Goal: Navigation & Orientation: Find specific page/section

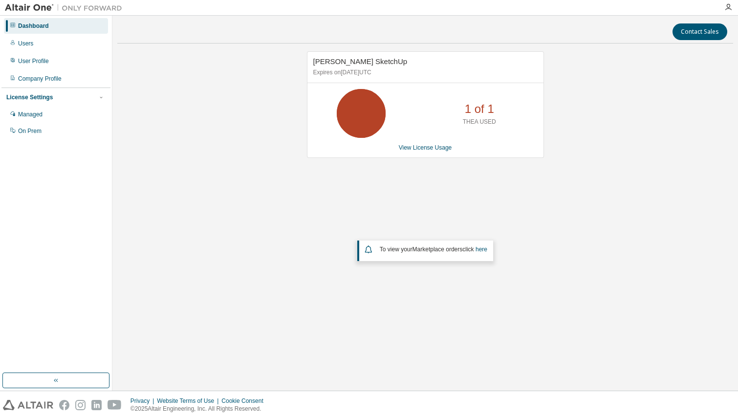
click at [365, 111] on icon at bounding box center [361, 113] width 24 height 24
click at [25, 44] on div "Users" at bounding box center [25, 44] width 15 height 8
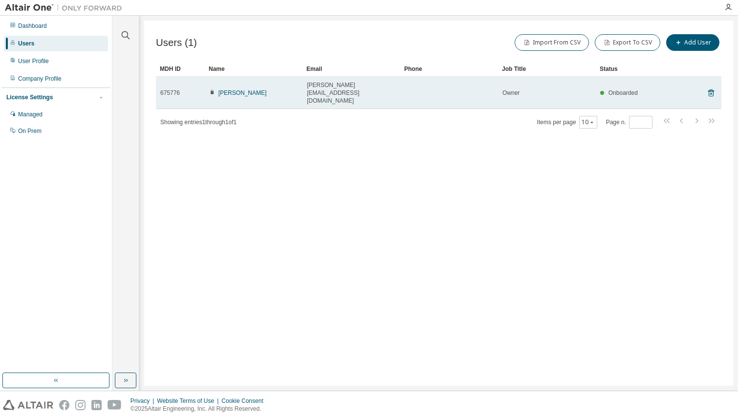
click at [245, 89] on span "Ken DeCost" at bounding box center [237, 93] width 57 height 8
click at [237, 89] on link "Ken DeCost" at bounding box center [242, 92] width 48 height 7
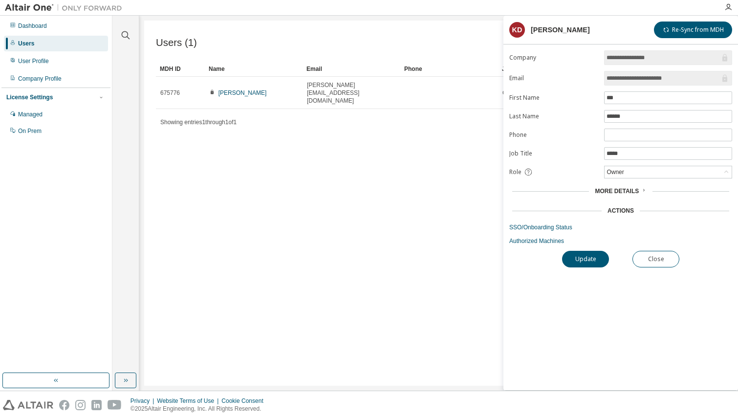
click at [328, 196] on div "Users (1) Import From CSV Export To CSV Add User Clear Load Save Save As Field …" at bounding box center [438, 203] width 589 height 365
click at [42, 62] on div "User Profile" at bounding box center [33, 61] width 31 height 8
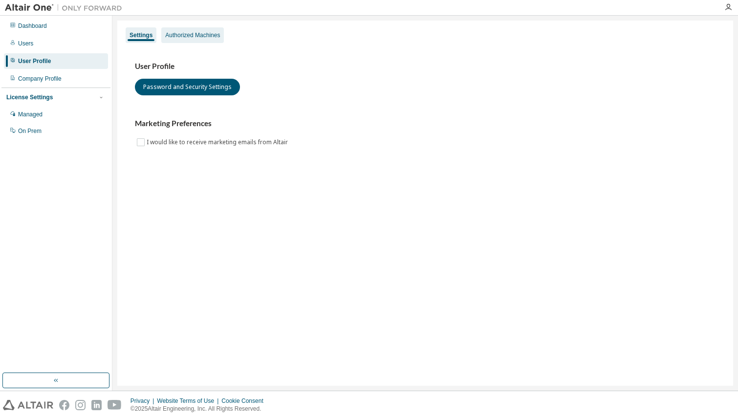
click at [196, 37] on div "Authorized Machines" at bounding box center [192, 35] width 55 height 8
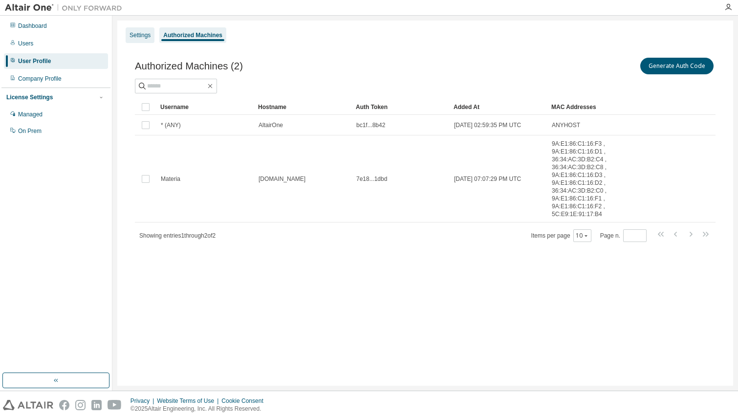
click at [139, 32] on div "Settings" at bounding box center [140, 35] width 21 height 8
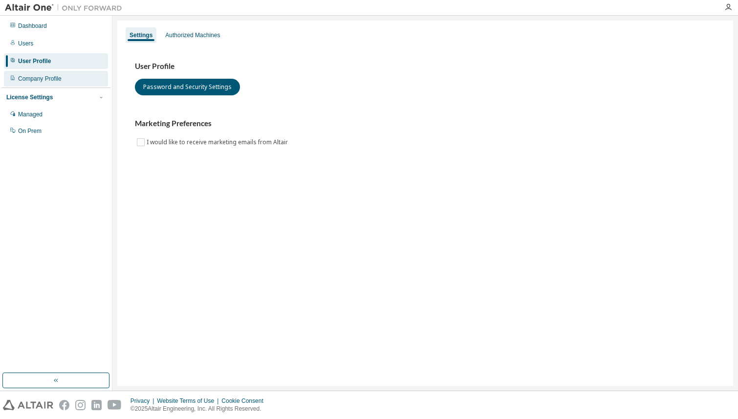
click at [56, 81] on div "Company Profile" at bounding box center [39, 79] width 43 height 8
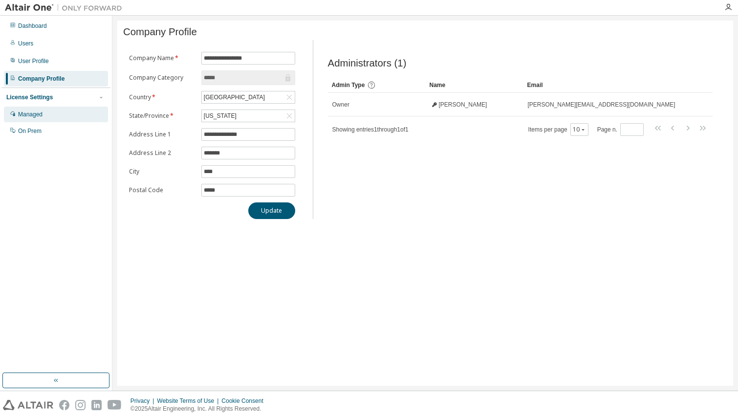
click at [33, 112] on div "Managed" at bounding box center [30, 114] width 24 height 8
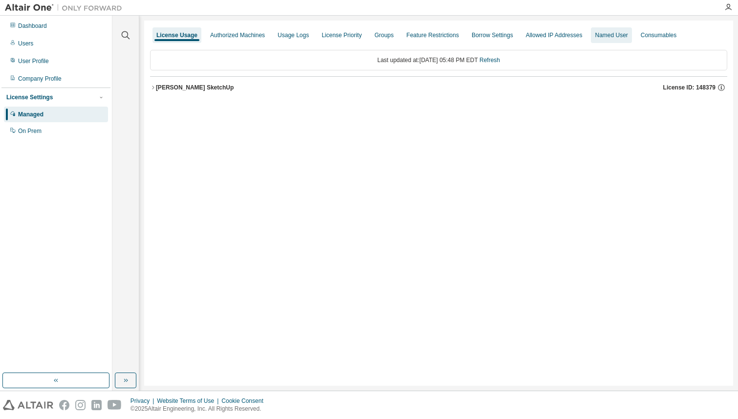
click at [631, 37] on div "Named User" at bounding box center [611, 35] width 41 height 16
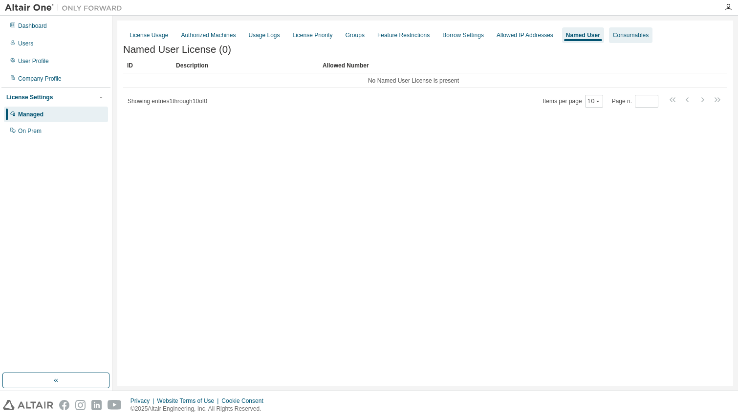
click at [646, 37] on div "Consumables" at bounding box center [631, 35] width 36 height 8
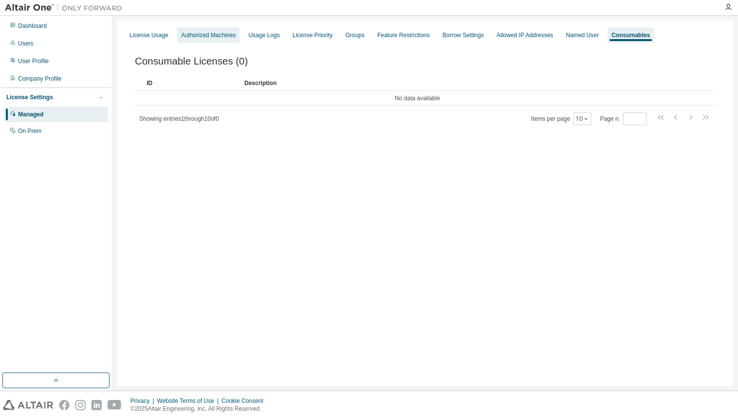
click at [226, 37] on div "Authorized Machines" at bounding box center [208, 35] width 55 height 8
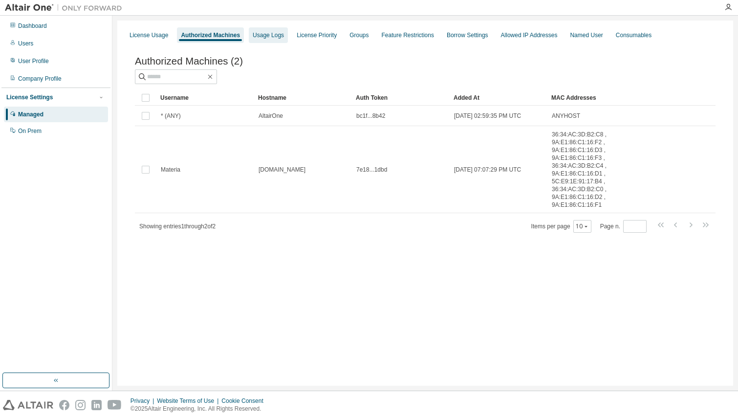
click at [281, 35] on div "Usage Logs" at bounding box center [268, 35] width 31 height 8
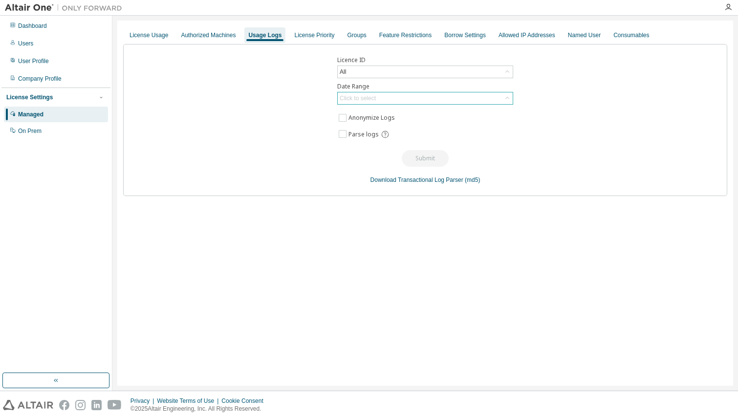
click at [370, 99] on div "Click to select" at bounding box center [358, 98] width 36 height 8
click at [375, 135] on li "Year to date" at bounding box center [424, 138] width 173 height 13
click at [422, 160] on button "Submit" at bounding box center [425, 158] width 47 height 17
click at [321, 36] on div "License Priority" at bounding box center [314, 35] width 40 height 8
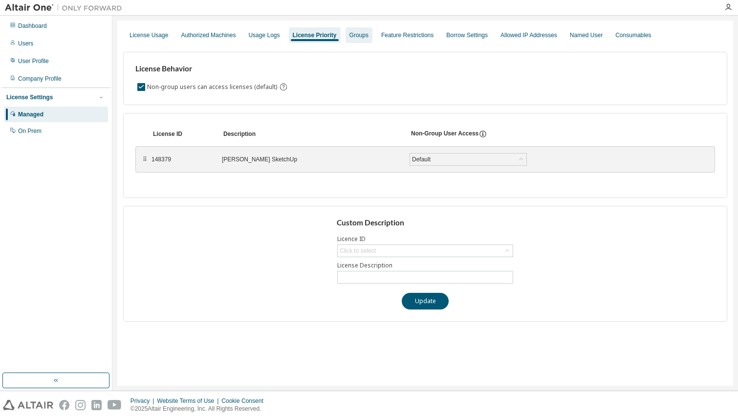
click at [368, 35] on div "Groups" at bounding box center [358, 35] width 19 height 8
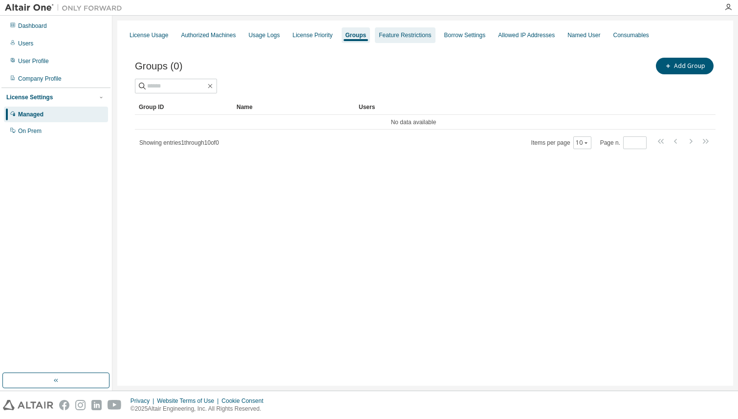
click at [421, 35] on div "Feature Restrictions" at bounding box center [405, 35] width 52 height 8
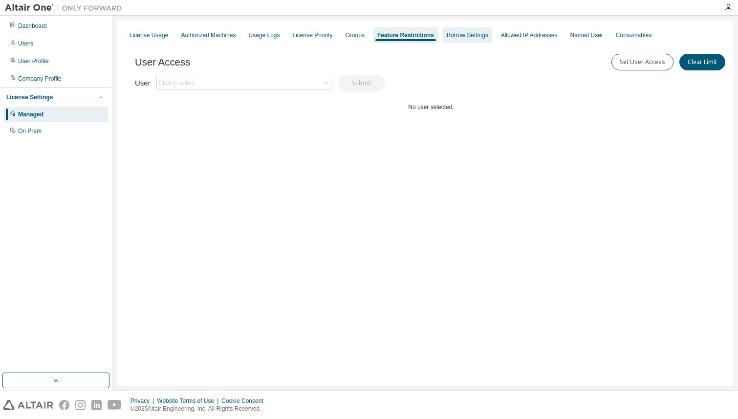
click at [461, 40] on div "Borrow Settings" at bounding box center [467, 35] width 49 height 16
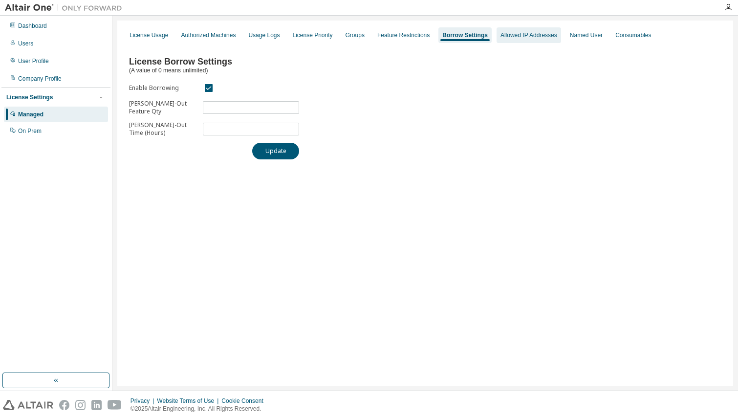
click at [512, 38] on div "Allowed IP Addresses" at bounding box center [529, 35] width 65 height 16
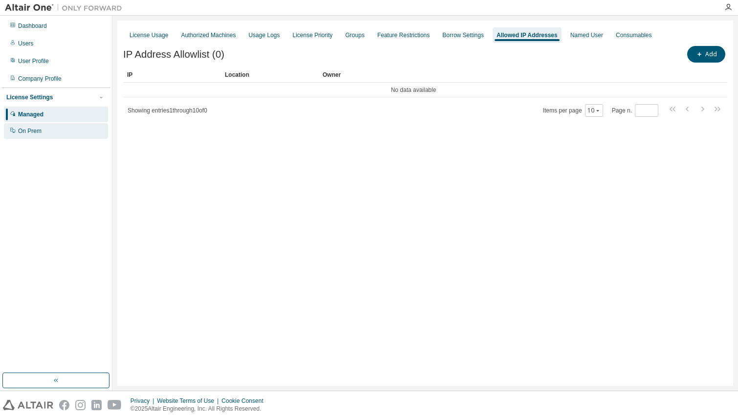
click at [61, 129] on div "On Prem" at bounding box center [56, 131] width 104 height 16
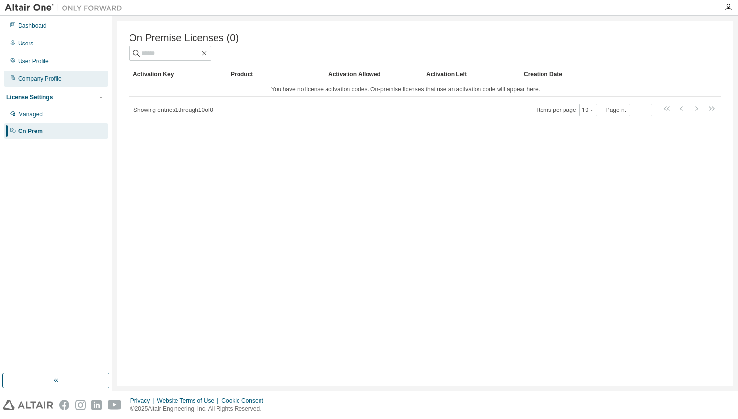
click at [42, 72] on div "Company Profile" at bounding box center [56, 79] width 104 height 16
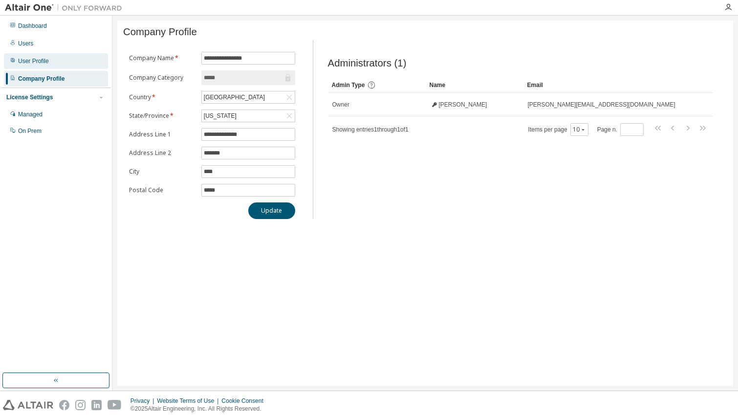
click at [27, 60] on div "User Profile" at bounding box center [33, 61] width 31 height 8
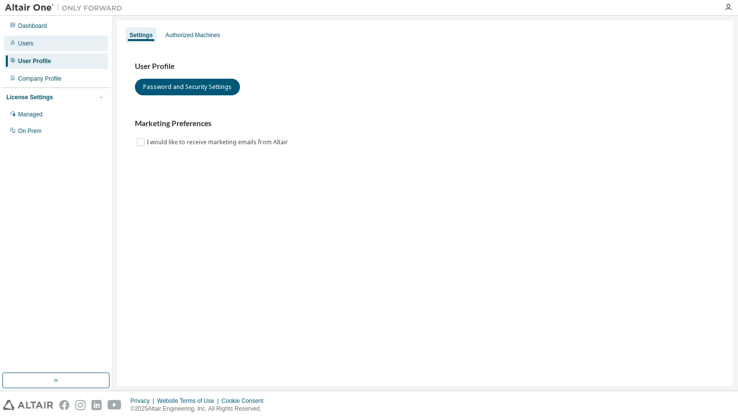
click at [26, 41] on div "Users" at bounding box center [25, 44] width 15 height 8
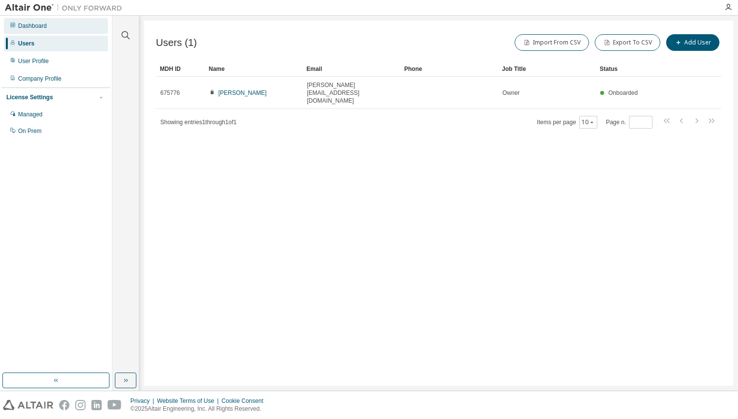
click at [33, 30] on div "Dashboard" at bounding box center [56, 26] width 104 height 16
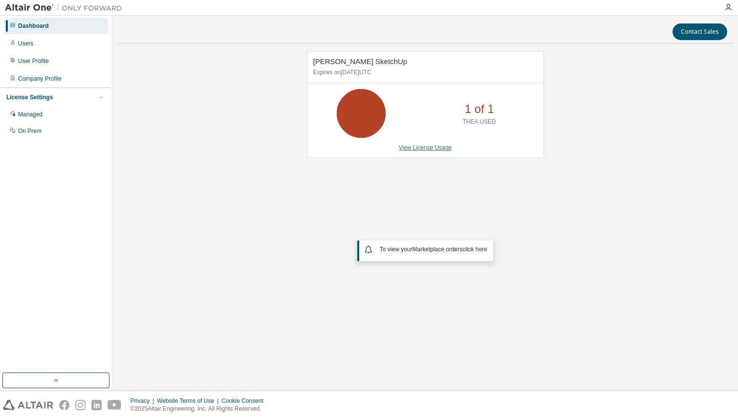
click at [439, 148] on link "View License Usage" at bounding box center [425, 147] width 53 height 7
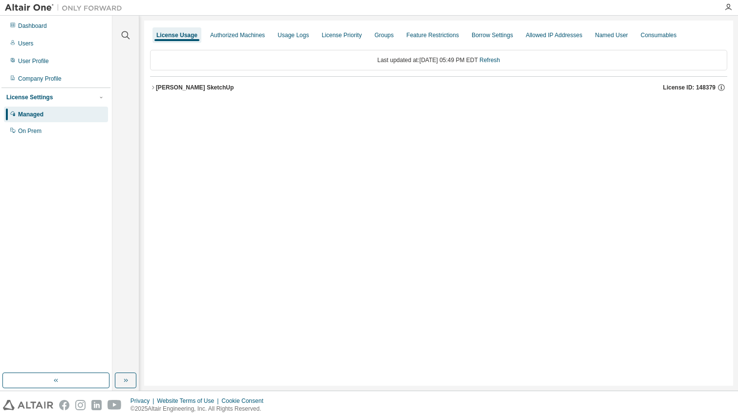
click at [153, 89] on icon "button" at bounding box center [153, 88] width 6 height 6
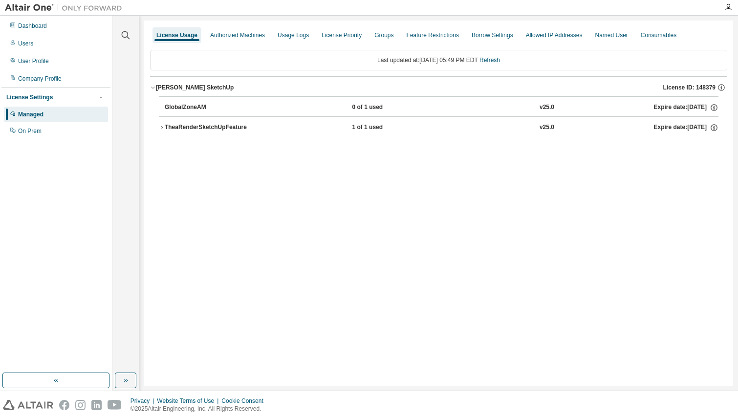
click at [159, 128] on icon "button" at bounding box center [162, 128] width 6 height 6
click at [595, 129] on div "TheaRenderSketchUpFeature 1 of 1 used v25.0 Expire date: 2026-08-13" at bounding box center [442, 127] width 554 height 9
click at [668, 130] on div "Expire date: 2026-08-13" at bounding box center [686, 127] width 65 height 9
click at [713, 131] on icon "button" at bounding box center [714, 127] width 9 height 9
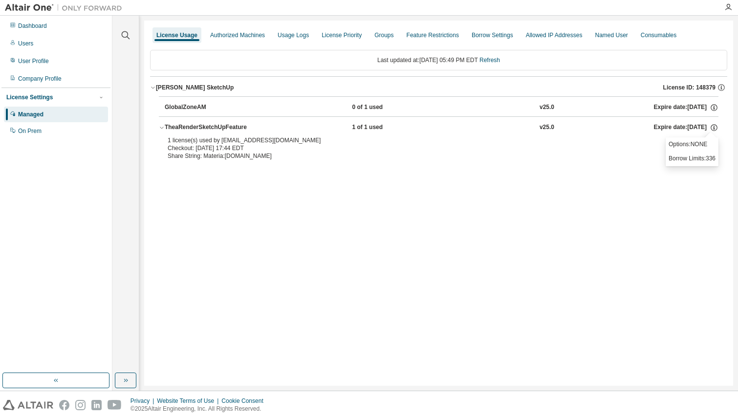
click at [483, 246] on div "License Usage Authorized Machines Usage Logs License Priority Groups Feature Re…" at bounding box center [438, 203] width 589 height 365
click at [129, 381] on icon "button" at bounding box center [126, 380] width 8 height 8
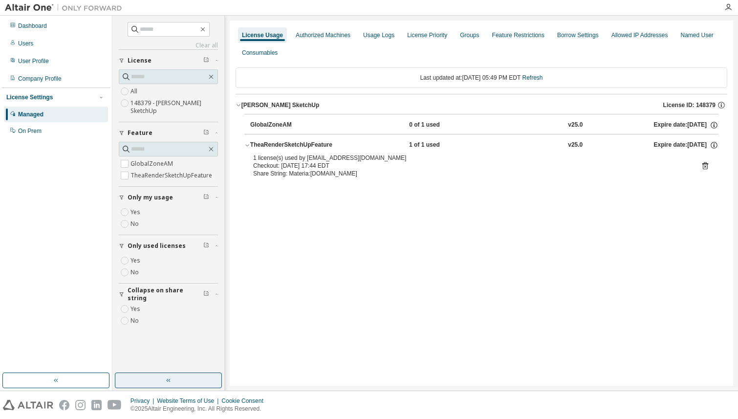
click at [26, 35] on div "Dashboard Users User Profile Company Profile License Settings Managed On Prem" at bounding box center [55, 78] width 109 height 123
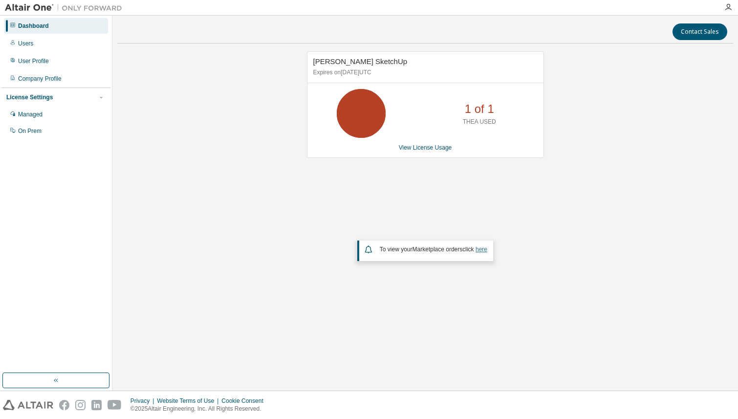
click at [487, 251] on link "here" at bounding box center [482, 249] width 12 height 7
click at [65, 387] on button "button" at bounding box center [55, 380] width 107 height 16
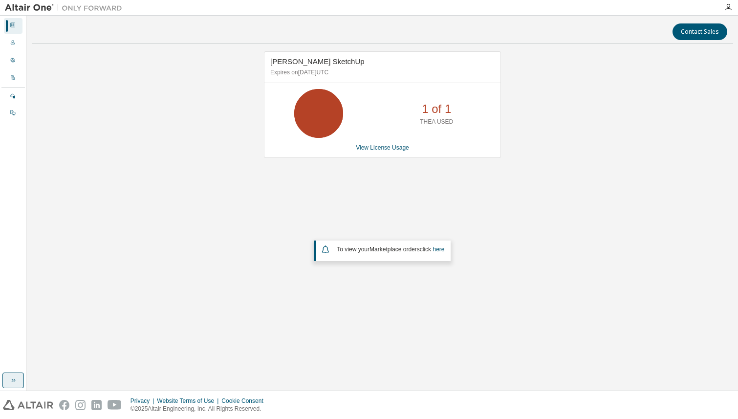
click at [16, 379] on icon "button" at bounding box center [13, 380] width 8 height 8
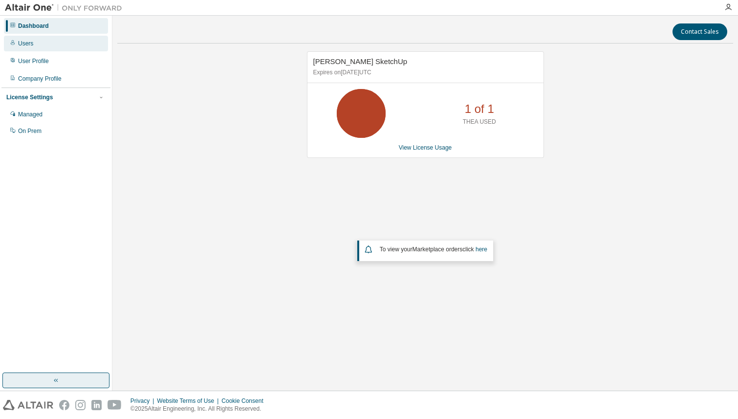
click at [56, 37] on div "Users" at bounding box center [56, 44] width 104 height 16
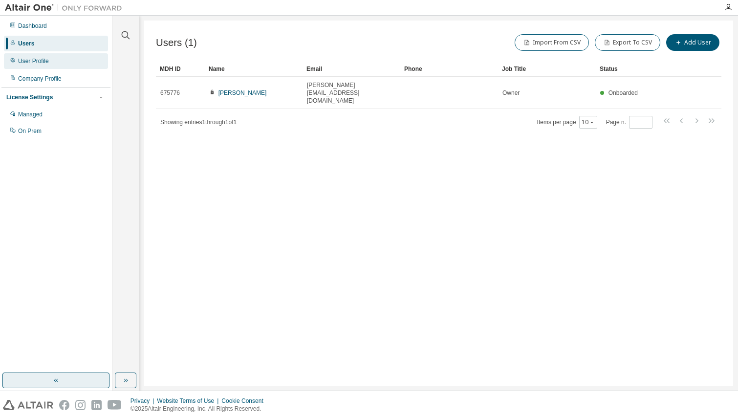
click at [59, 59] on div "User Profile" at bounding box center [56, 61] width 104 height 16
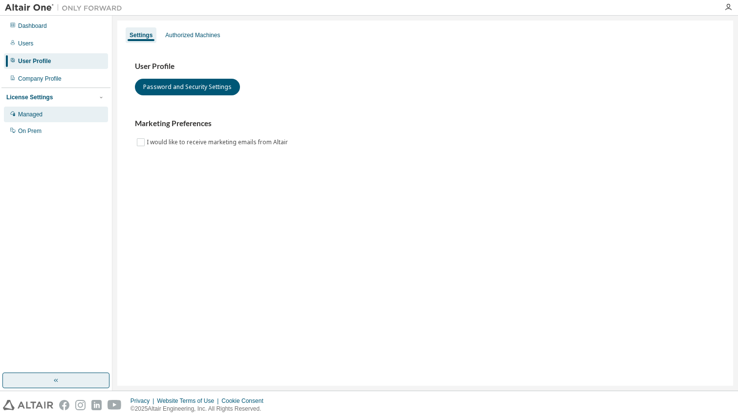
click at [30, 112] on div "Managed" at bounding box center [30, 114] width 24 height 8
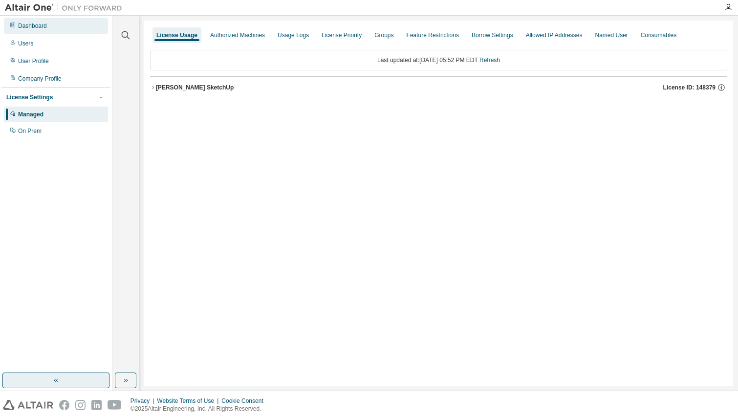
click at [29, 30] on div "Dashboard" at bounding box center [56, 26] width 104 height 16
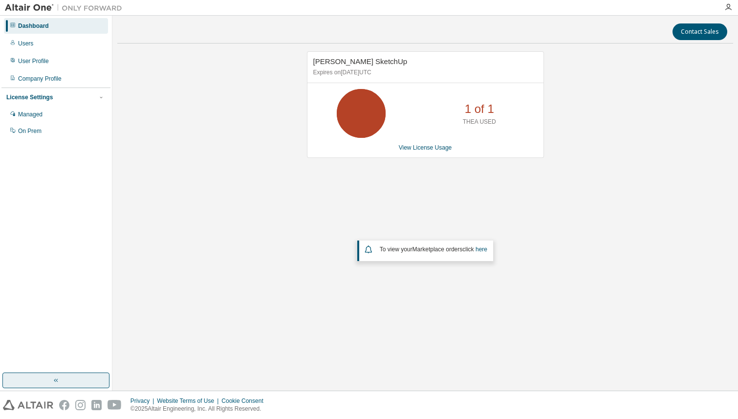
click at [422, 155] on div "Thea Render SketchUp Expires on August 13, 2026 UTC 1 of 1 THEA USED View Licen…" at bounding box center [425, 104] width 237 height 107
click at [422, 147] on link "View License Usage" at bounding box center [425, 147] width 53 height 7
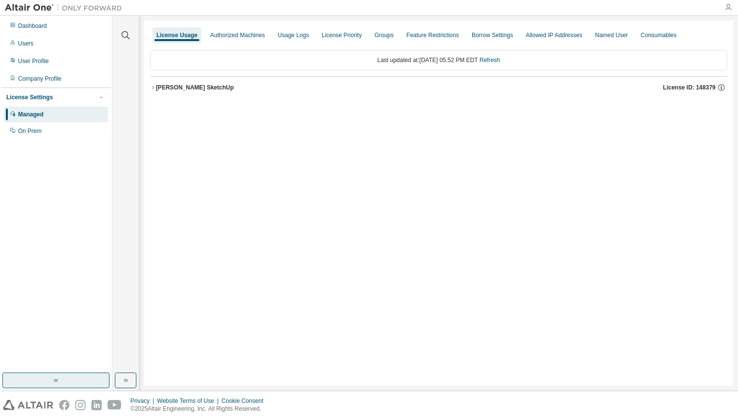
click at [730, 6] on icon "button" at bounding box center [728, 7] width 8 height 8
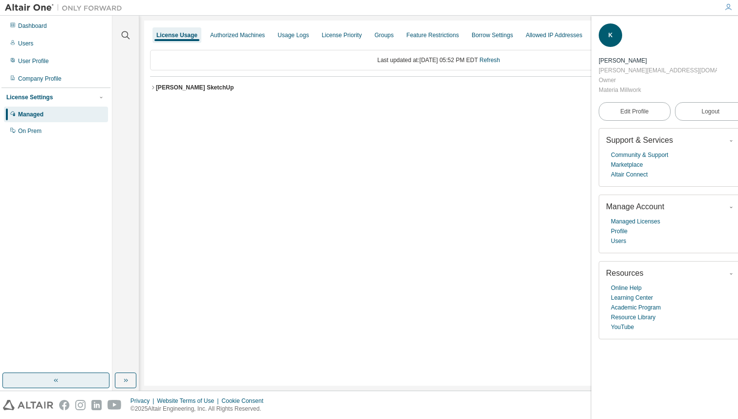
click at [640, 202] on span "Manage Account" at bounding box center [635, 206] width 58 height 8
click at [628, 216] on link "Managed Licenses" at bounding box center [635, 221] width 49 height 10
click at [622, 226] on link "Profile" at bounding box center [619, 231] width 17 height 10
click at [618, 236] on link "Users" at bounding box center [618, 241] width 15 height 10
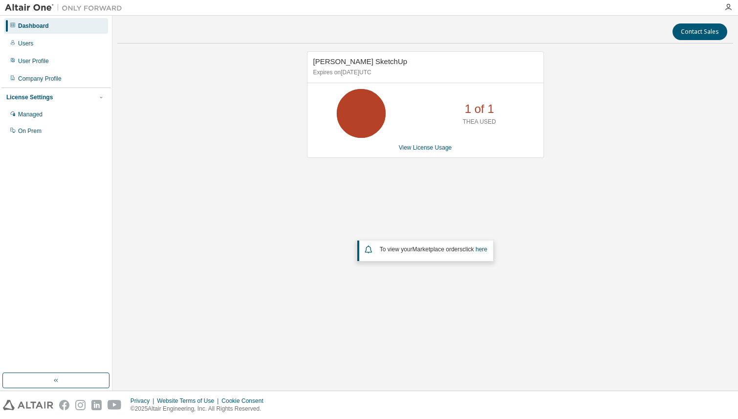
click at [728, 11] on div at bounding box center [728, 7] width 20 height 15
click at [728, 4] on icon "button" at bounding box center [728, 7] width 8 height 8
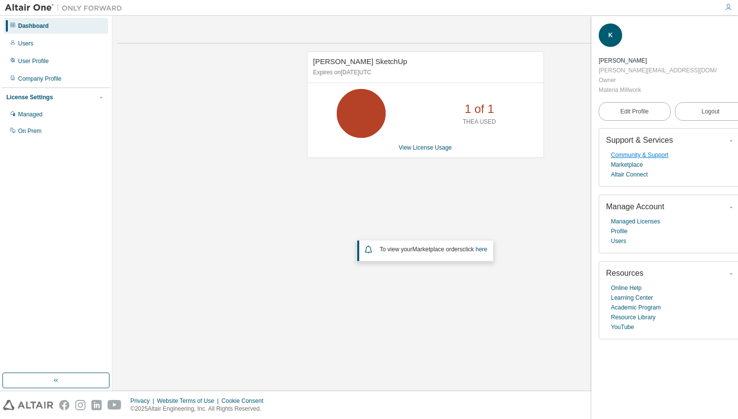
click at [656, 150] on link "Community & Support" at bounding box center [639, 155] width 57 height 10
